Goal: Task Accomplishment & Management: Manage account settings

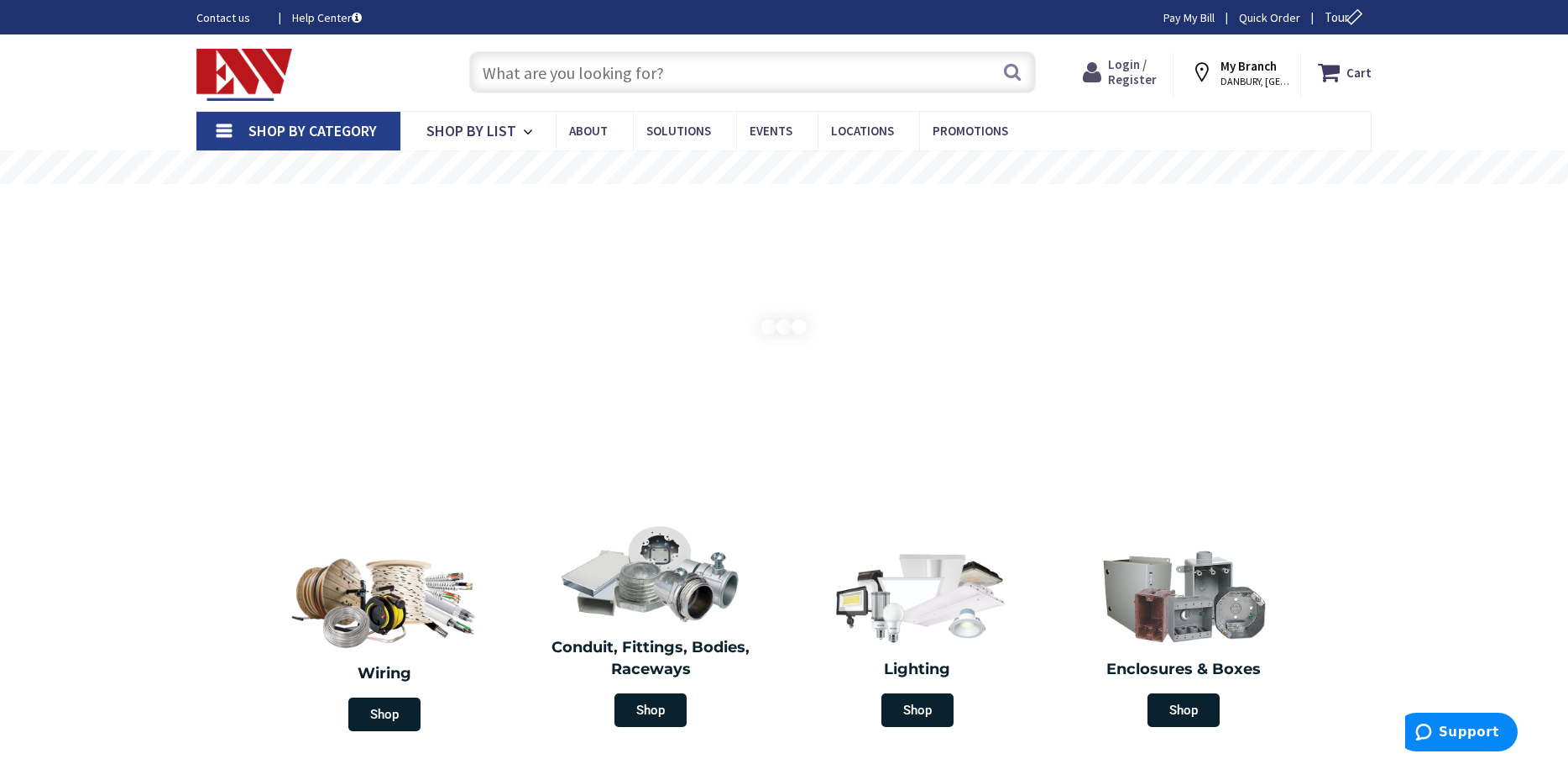
click at [1126, 76] on span "Login / Register" at bounding box center [1132, 72] width 49 height 31
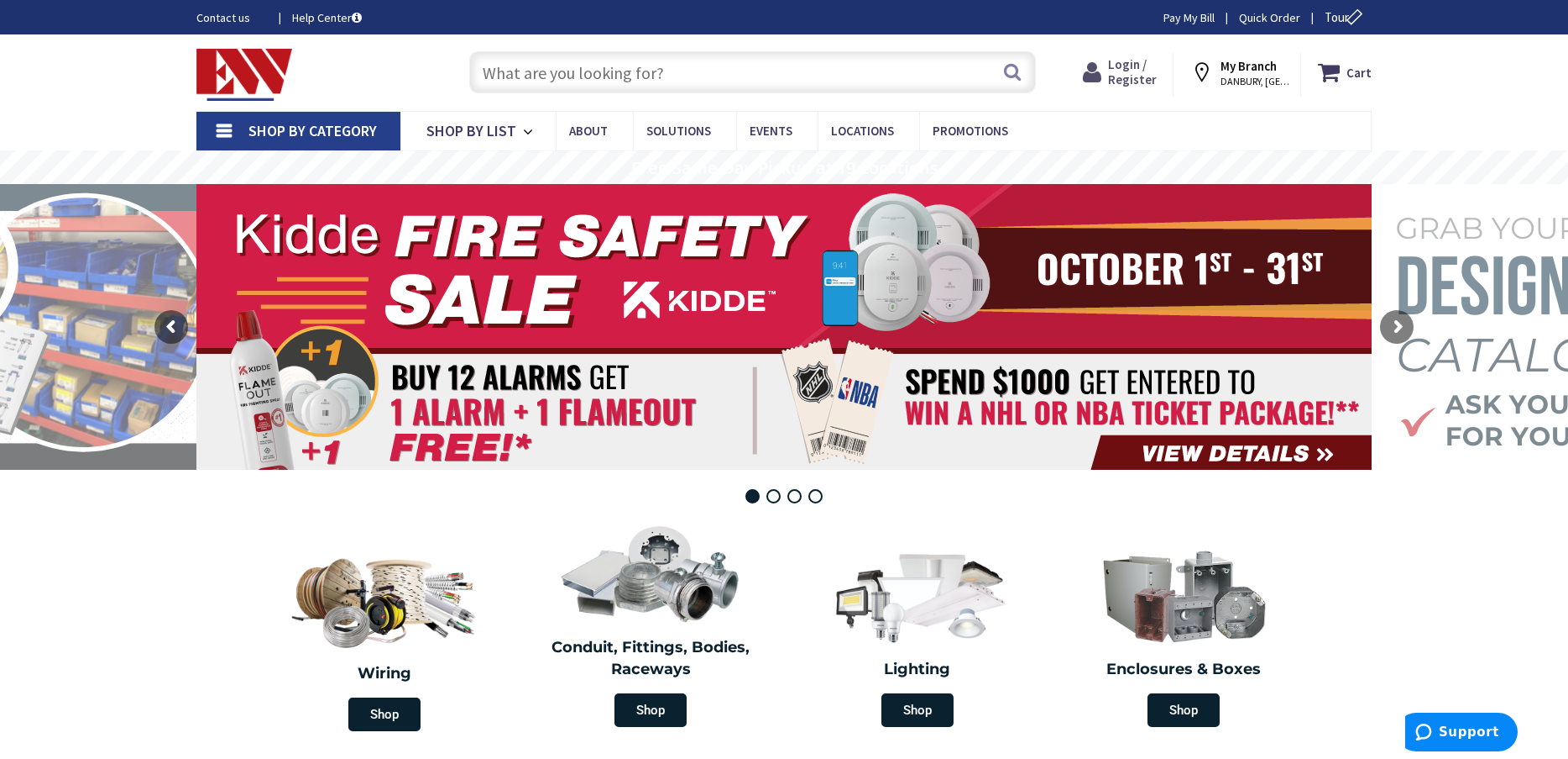
click at [1136, 62] on span "Login / Register" at bounding box center [1132, 72] width 49 height 31
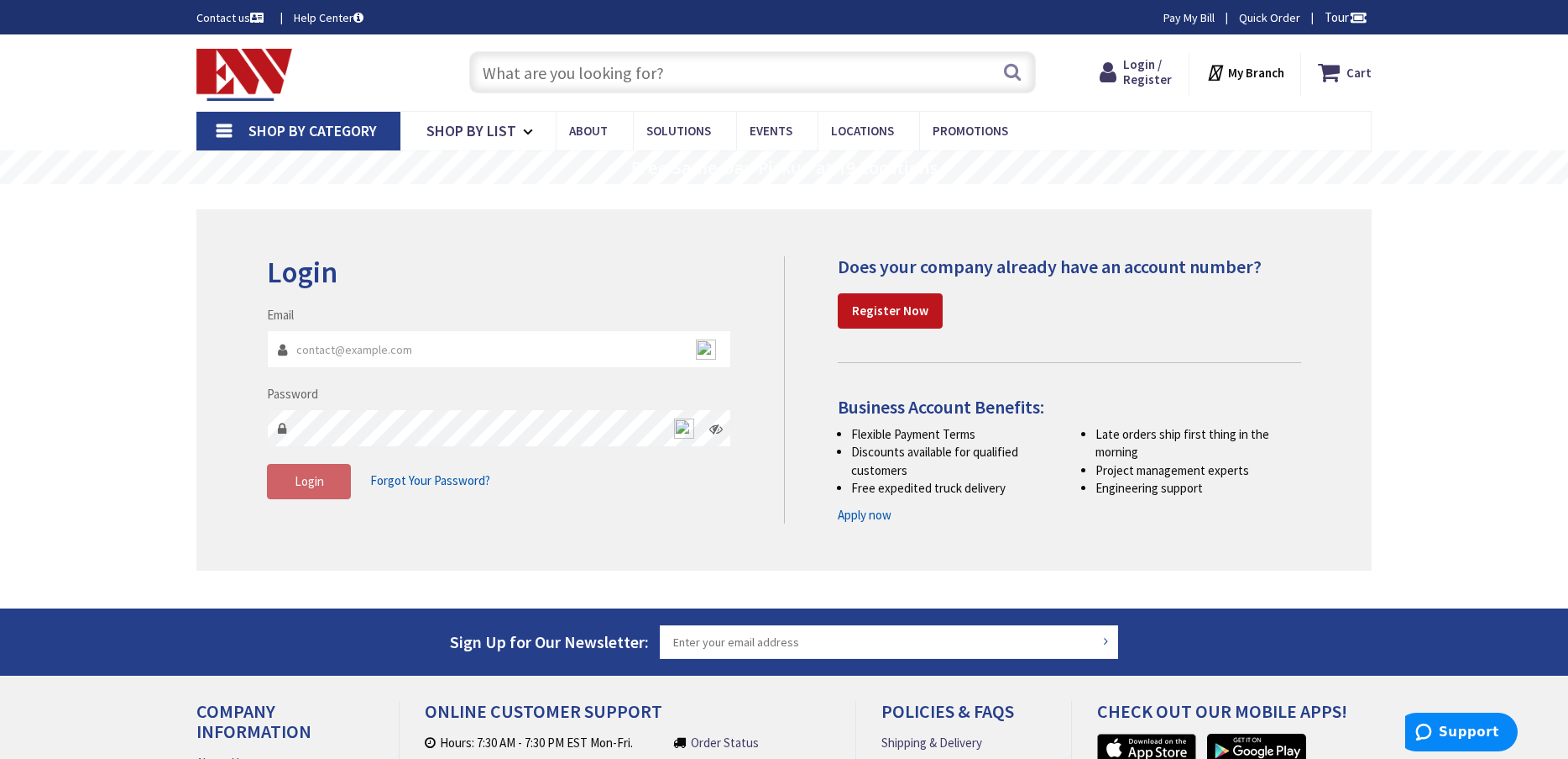
click at [451, 350] on input "Email" at bounding box center [499, 349] width 465 height 38
type input "[EMAIL_ADDRESS][DOMAIN_NAME]"
click at [408, 435] on fieldset "Email jasonb25@gmail.com Password Login Forgot Your Password?" at bounding box center [499, 410] width 465 height 210
click at [307, 480] on span "Login" at bounding box center [309, 481] width 29 height 16
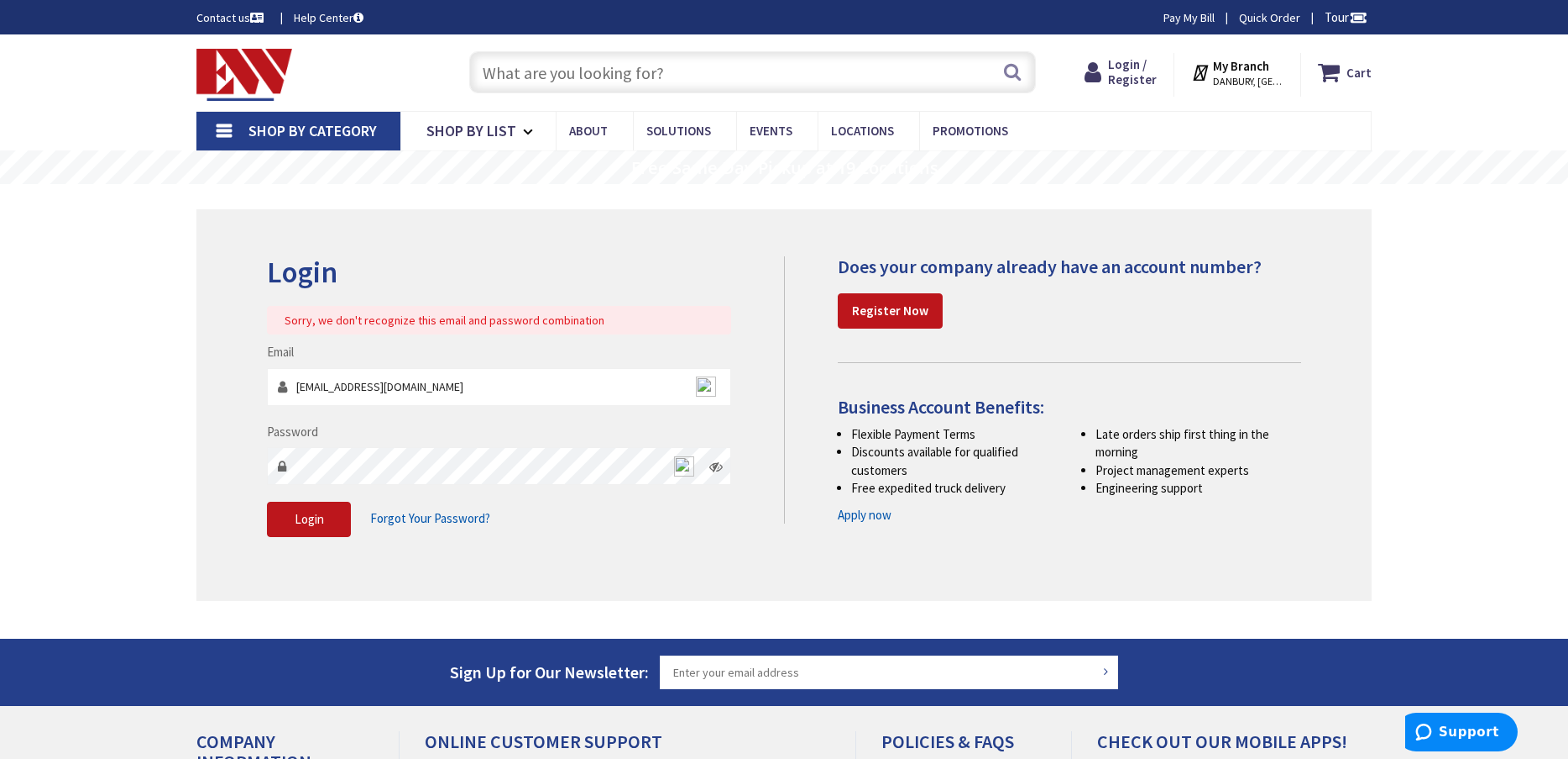
click at [717, 461] on icon at bounding box center [716, 466] width 13 height 13
click at [314, 521] on span "Login" at bounding box center [309, 519] width 29 height 16
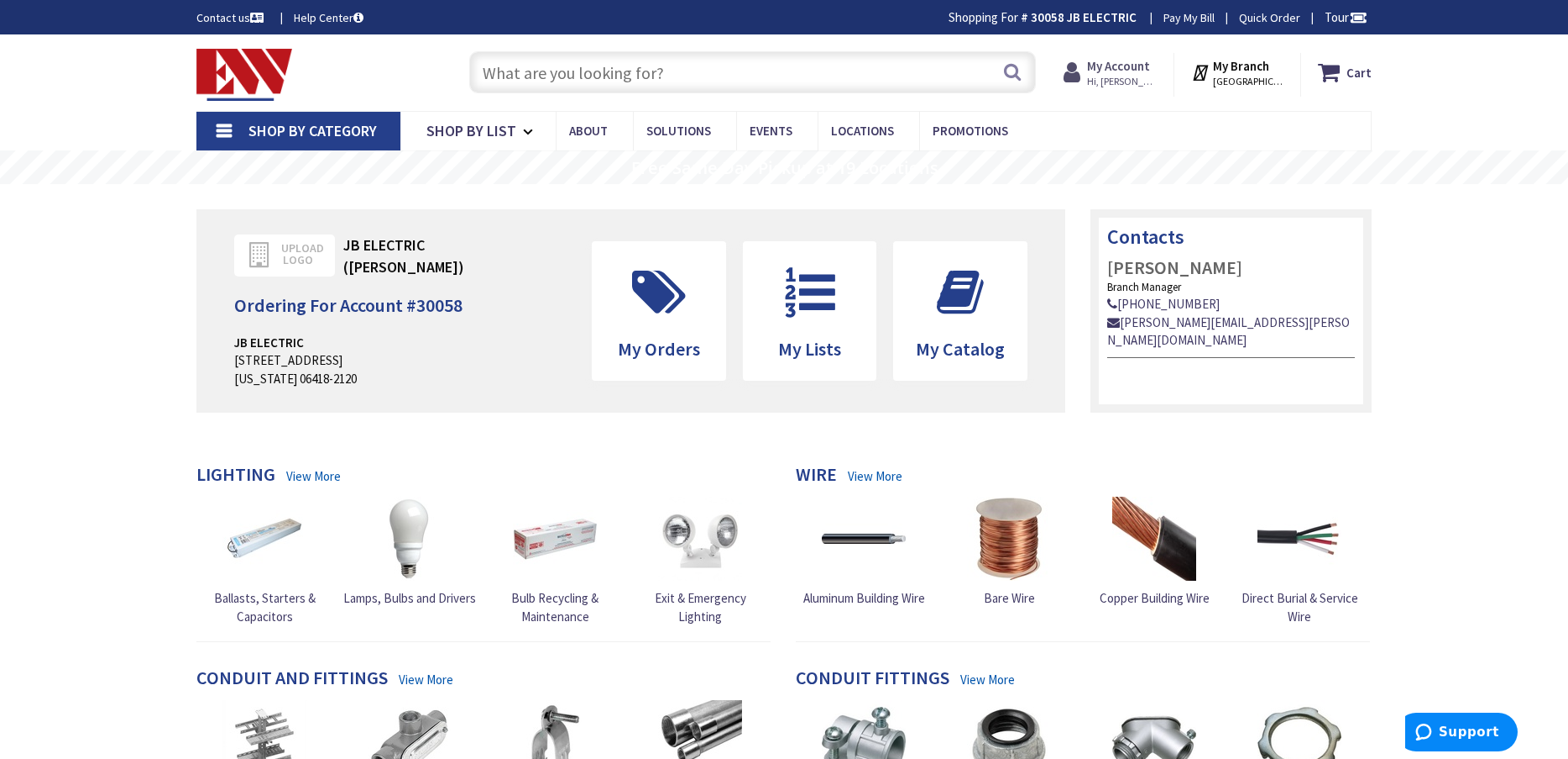
click at [1119, 82] on span "Hi, [PERSON_NAME]" at bounding box center [1123, 81] width 71 height 13
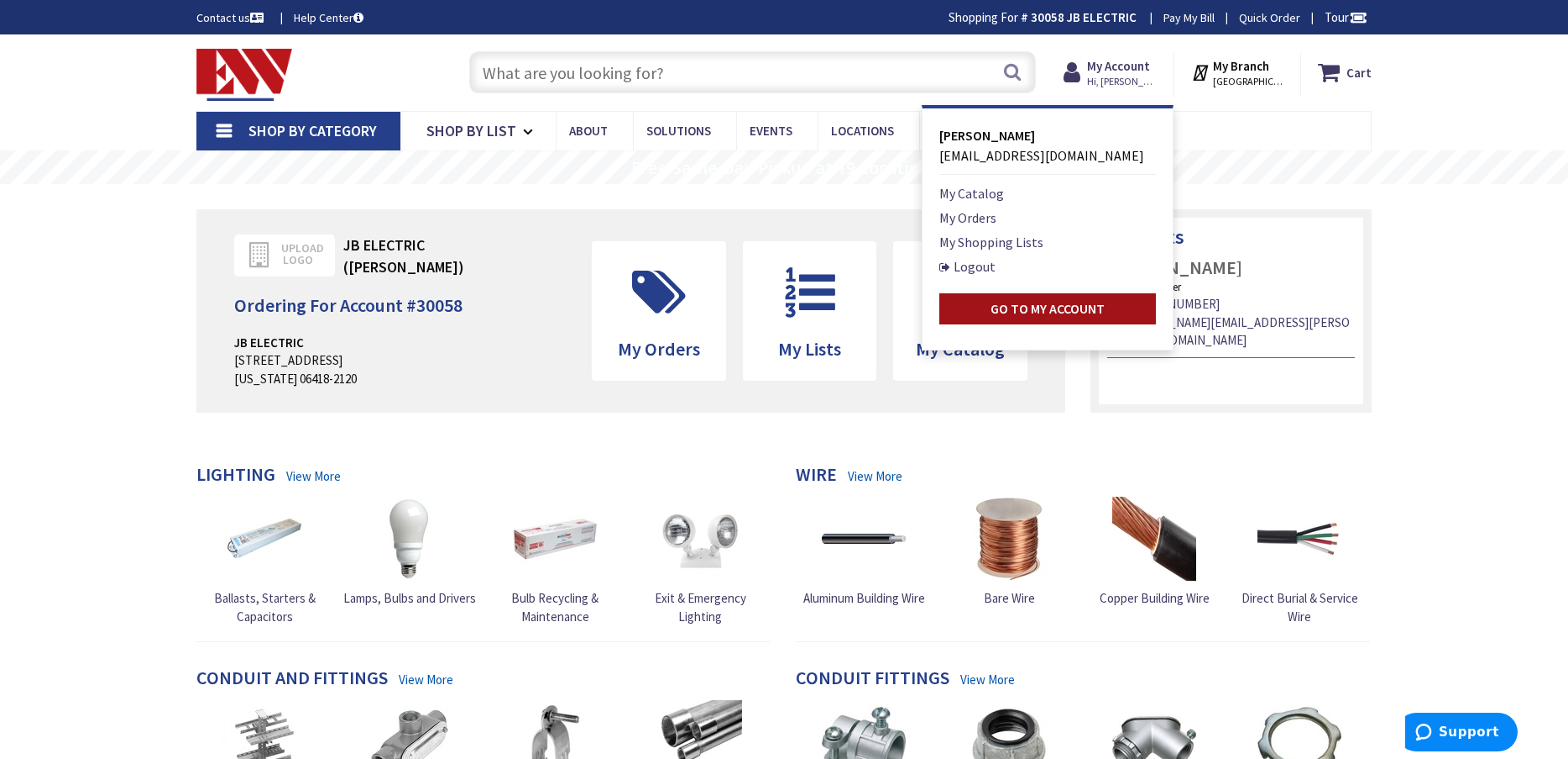
click at [1026, 309] on strong "Go to My Account" at bounding box center [1048, 308] width 114 height 17
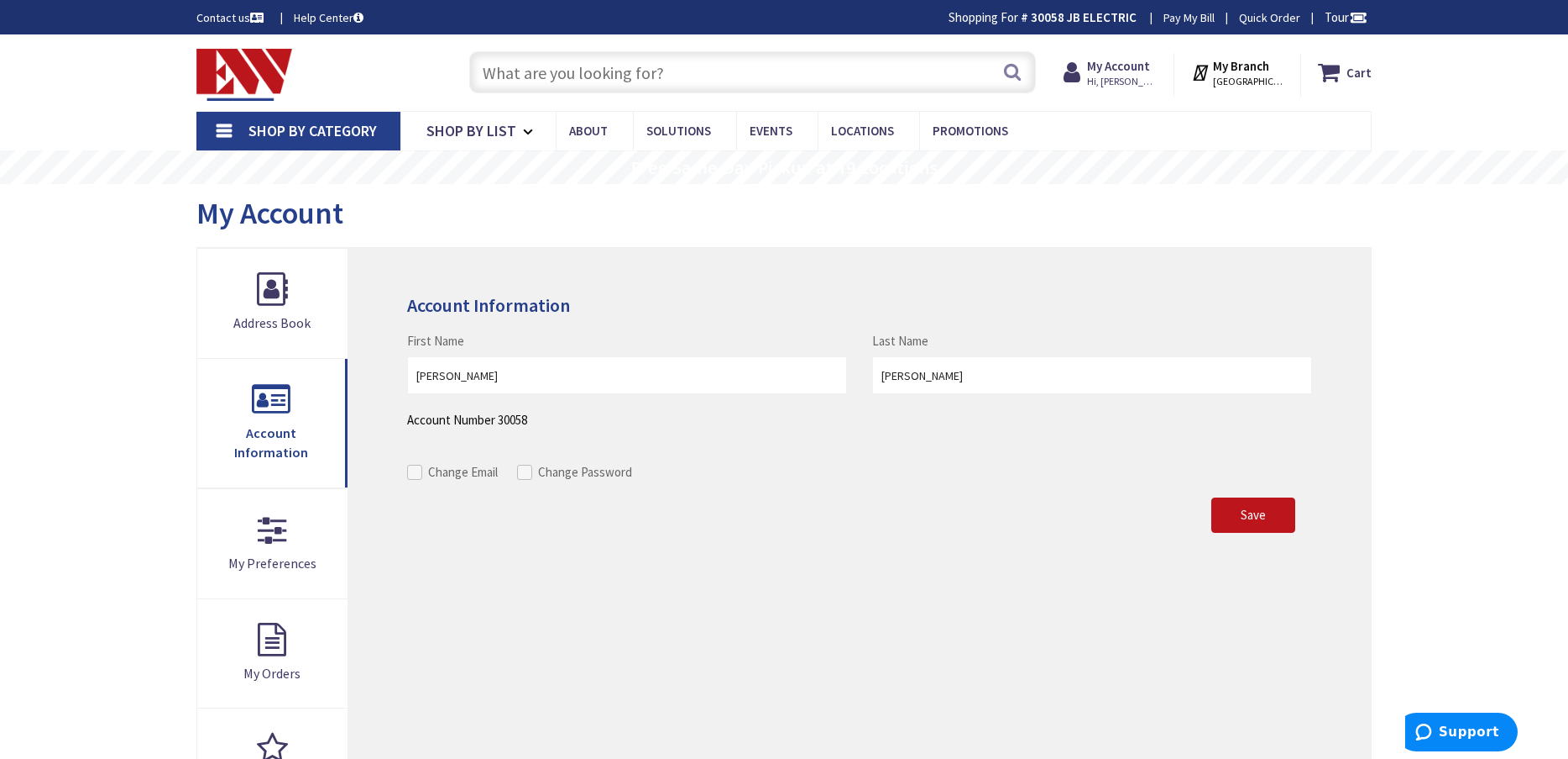
click at [1184, 19] on link "Pay My Bill" at bounding box center [1188, 17] width 51 height 17
